Goal: Find specific page/section: Find specific page/section

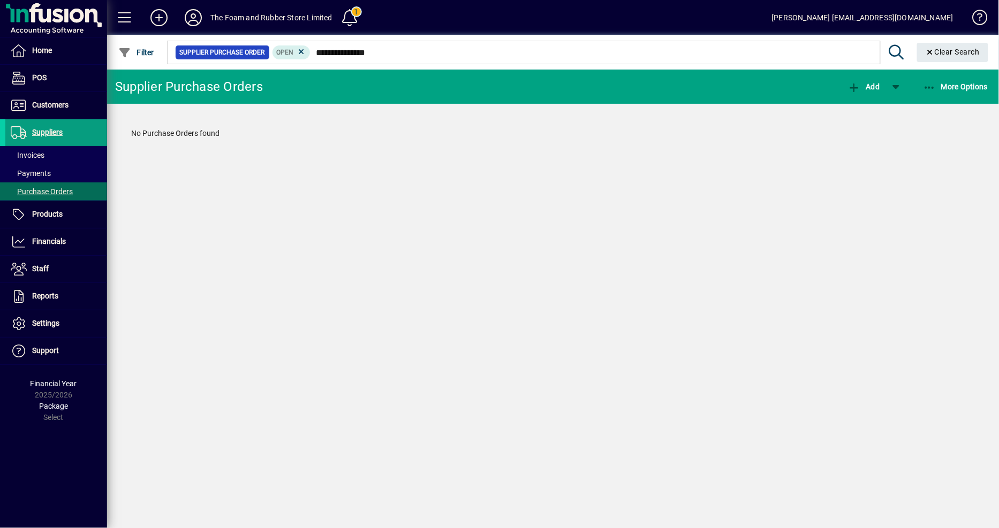
type input "**********"
click at [392, 45] on div at bounding box center [611, 41] width 892 height 12
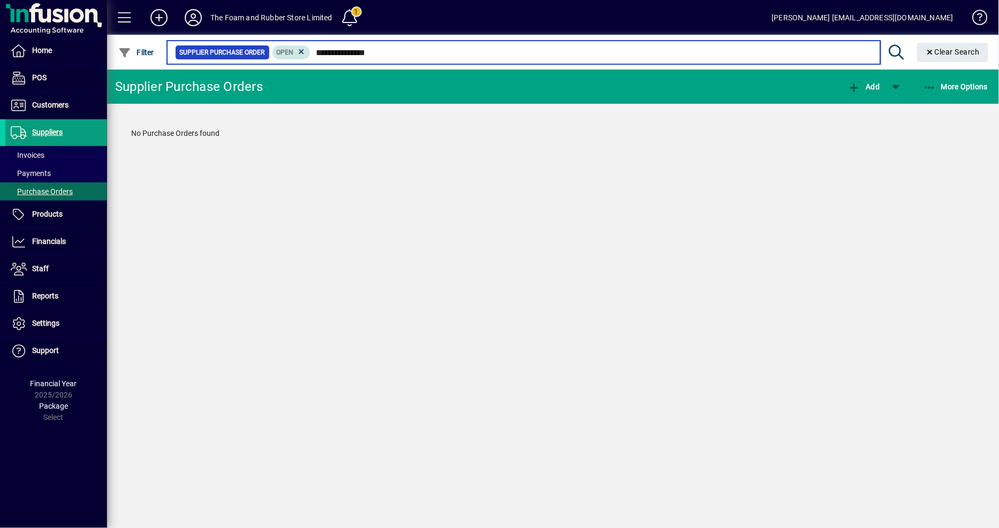
drag, startPoint x: 389, startPoint y: 50, endPoint x: 291, endPoint y: 51, distance: 98.0
click at [291, 51] on div "**********" at bounding box center [523, 52] width 697 height 15
